Goal: Transaction & Acquisition: Purchase product/service

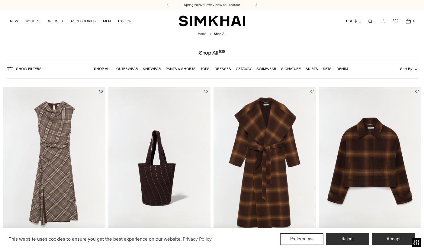
click at [223, 69] on link "Dresses" at bounding box center [222, 69] width 17 height 4
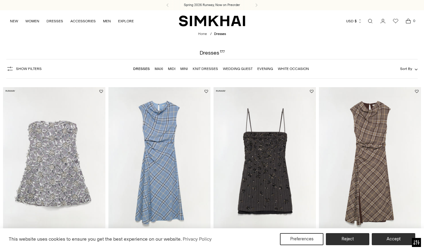
click at [296, 70] on link "White Occasion" at bounding box center [293, 69] width 31 height 4
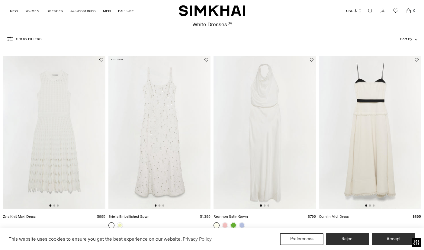
scroll to position [28, 0]
click at [371, 206] on div at bounding box center [369, 206] width 9 height 2
click at [370, 206] on button "Go to slide 2" at bounding box center [370, 206] width 2 height 2
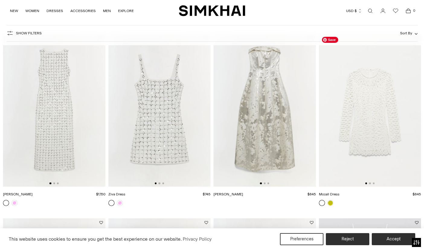
scroll to position [420, 0]
click at [371, 184] on div at bounding box center [369, 184] width 9 height 2
click at [371, 184] on button "Go to slide 2" at bounding box center [370, 184] width 2 height 2
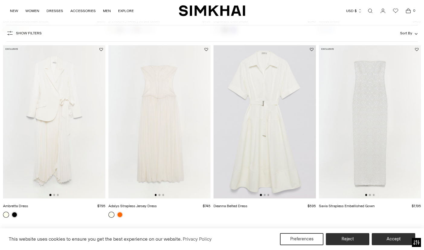
scroll to position [780, 0]
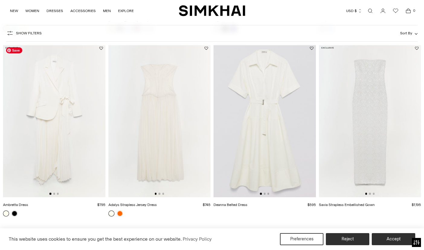
click at [42, 101] on img at bounding box center [54, 120] width 102 height 153
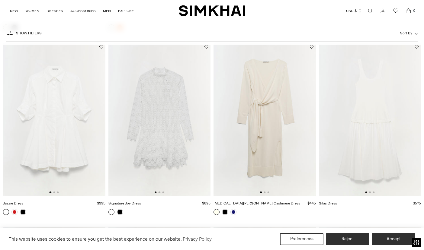
scroll to position [967, 0]
click at [159, 192] on button "Go to slide 2" at bounding box center [160, 192] width 2 height 2
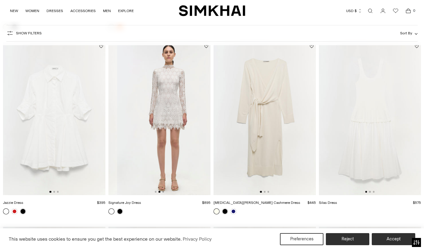
scroll to position [0, 102]
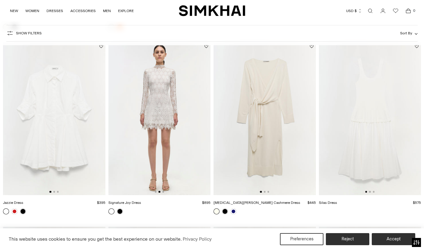
click at [56, 192] on div at bounding box center [54, 192] width 9 height 2
click at [55, 192] on button "Go to slide 2" at bounding box center [54, 192] width 2 height 2
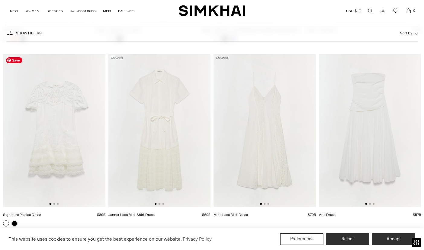
scroll to position [1139, 0]
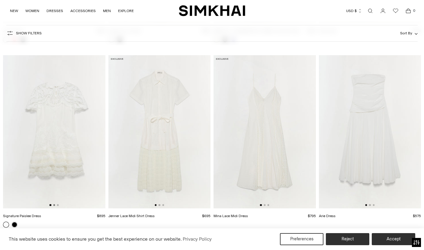
click at [54, 205] on button "Go to slide 2" at bounding box center [54, 205] width 2 height 2
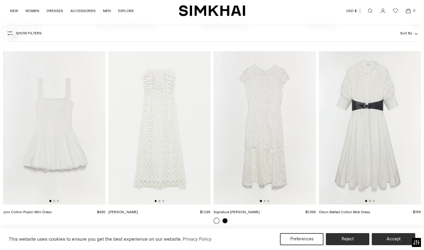
scroll to position [1332, 0]
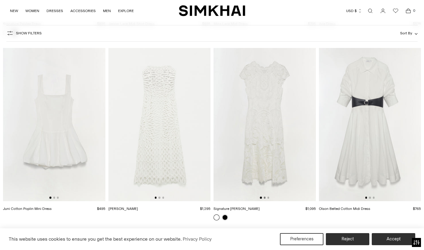
click at [264, 198] on button "Go to slide 2" at bounding box center [265, 198] width 2 height 2
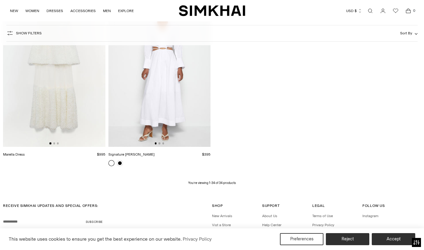
scroll to position [1571, 0]
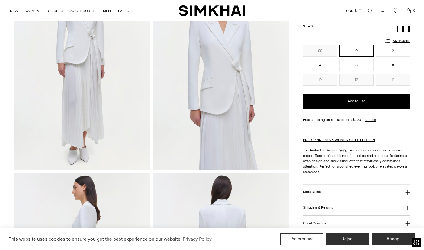
scroll to position [79, 0]
